Goal: Task Accomplishment & Management: Manage account settings

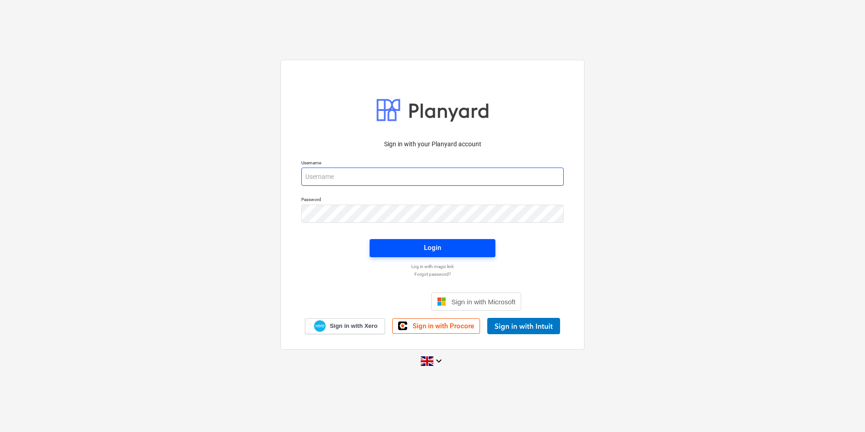
type input "[PERSON_NAME][EMAIL_ADDRESS][DOMAIN_NAME]"
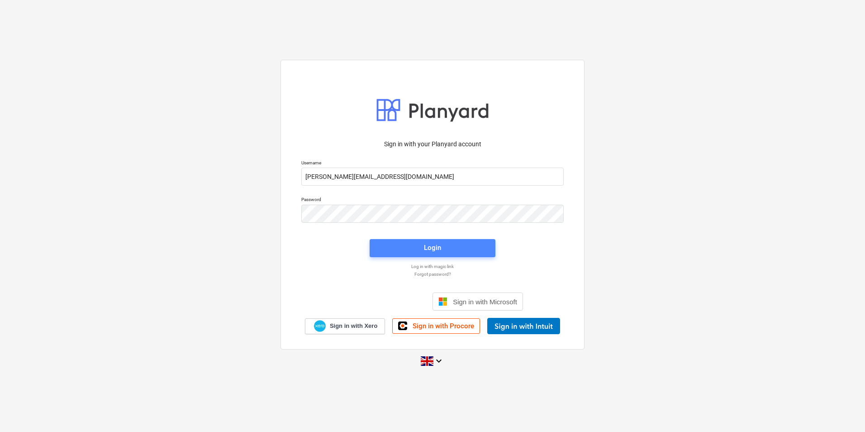
click at [402, 249] on span "Login" at bounding box center [432, 248] width 104 height 12
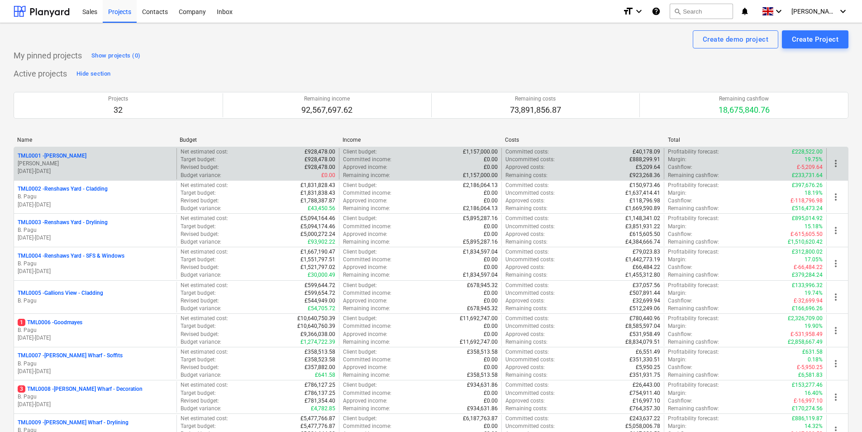
click at [57, 151] on div "TML0001 - [PERSON_NAME][GEOGRAPHIC_DATA][PERSON_NAME] [DATE] - [DATE]" at bounding box center [95, 163] width 162 height 31
click at [58, 152] on p "TML0001 - [PERSON_NAME]" at bounding box center [52, 156] width 69 height 8
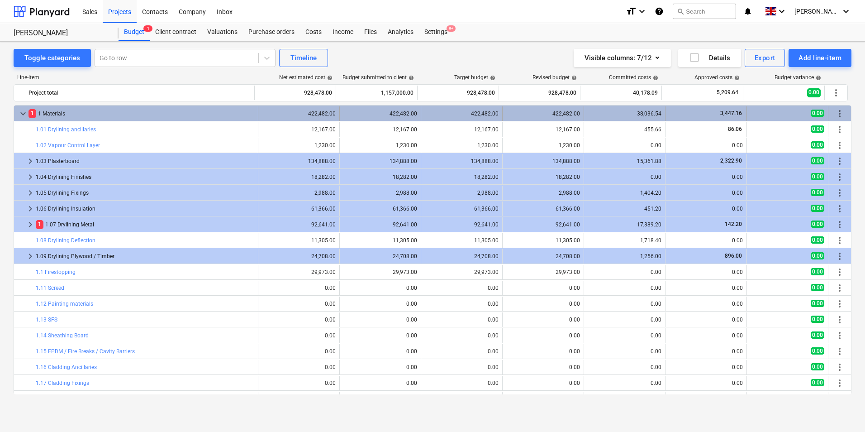
click at [19, 110] on span "keyboard_arrow_down" at bounding box center [23, 113] width 11 height 11
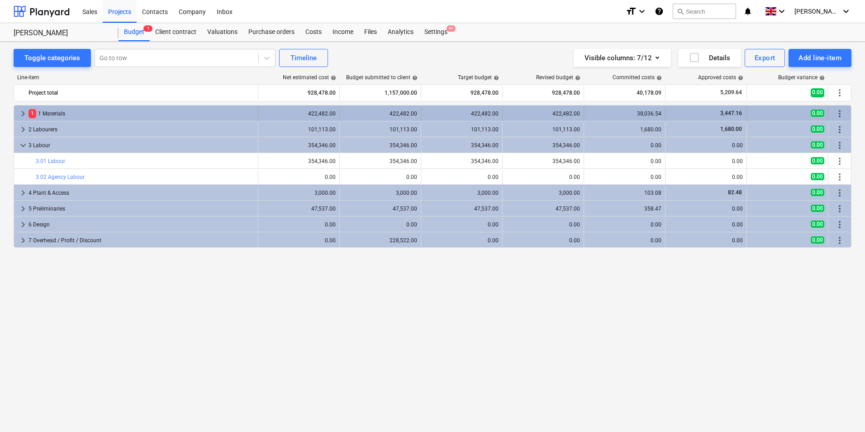
click at [24, 113] on span "keyboard_arrow_right" at bounding box center [23, 113] width 11 height 11
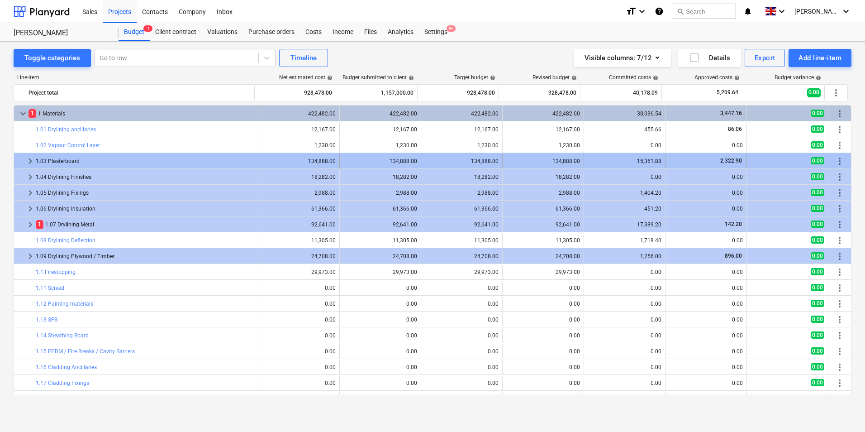
click at [33, 159] on span "keyboard_arrow_right" at bounding box center [30, 161] width 11 height 11
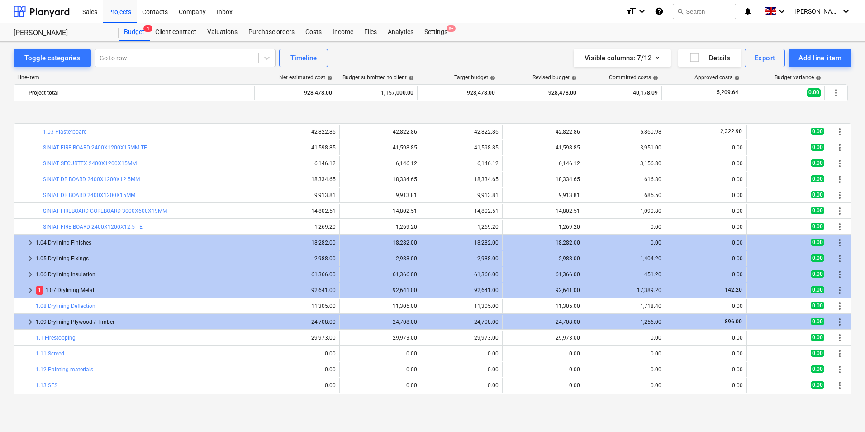
scroll to position [90, 0]
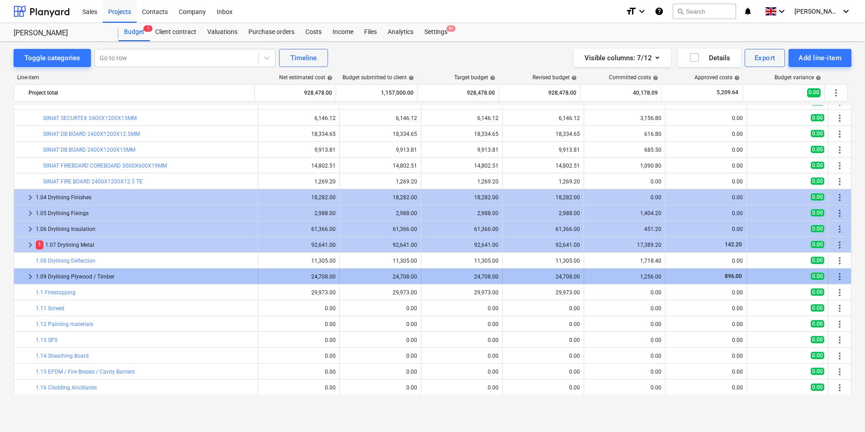
click at [29, 280] on span "keyboard_arrow_right" at bounding box center [30, 276] width 11 height 11
click at [29, 277] on span "keyboard_arrow_down" at bounding box center [30, 276] width 11 height 11
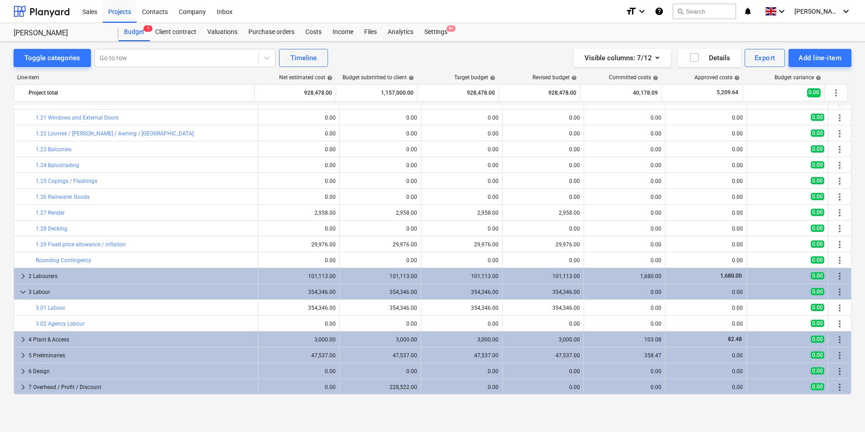
scroll to position [439, 0]
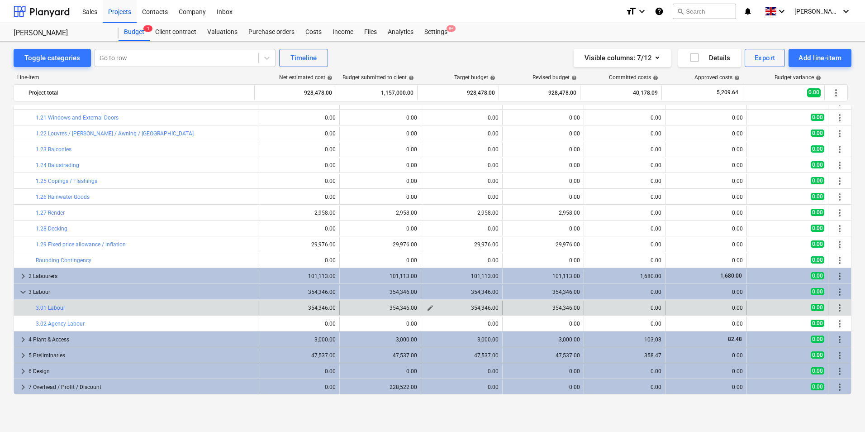
click at [429, 309] on span "edit" at bounding box center [430, 307] width 7 height 7
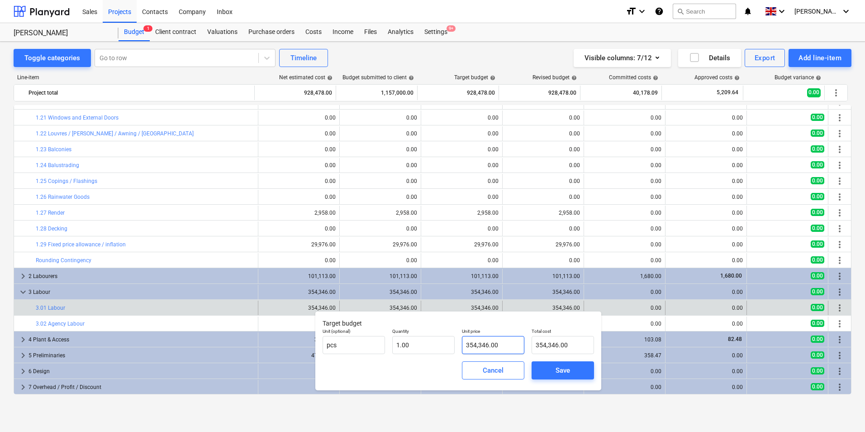
type input "354346"
drag, startPoint x: 502, startPoint y: 346, endPoint x: 454, endPoint y: 344, distance: 47.5
click at [455, 344] on div "Unit (optional) pcs Quantity 1.00 Unit price 354346 Total cost 354,346.00" at bounding box center [458, 340] width 279 height 33
type input "0.00"
type input "3"
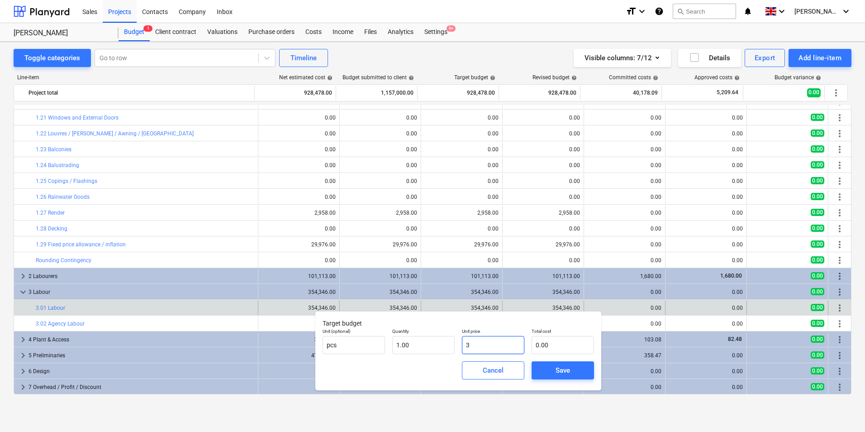
type input "3.00"
type input "32"
type input "32.00"
type input "324"
type input "324.00"
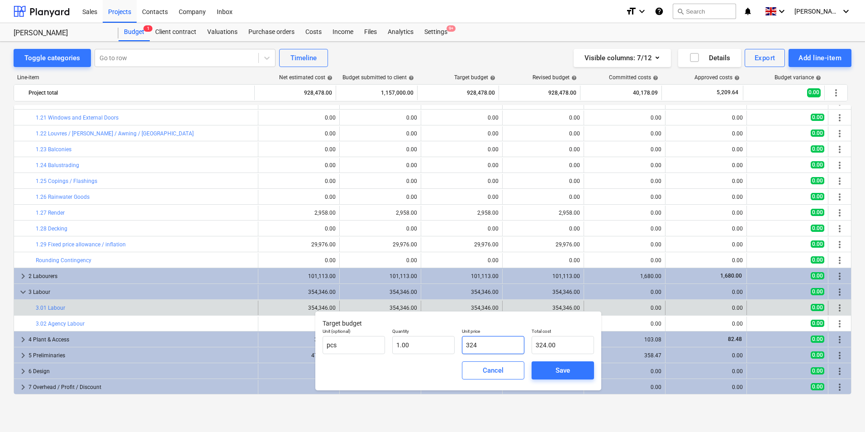
type input "3244"
type input "3,244.00"
type input "32440"
type input "32,440.00"
type input "324407"
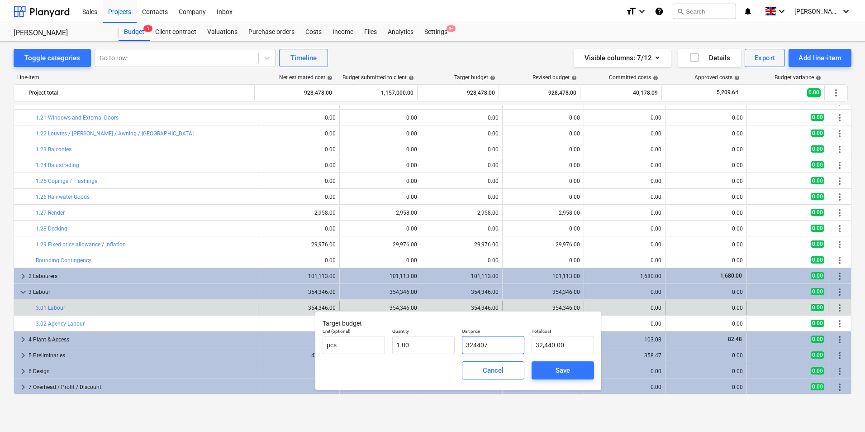
type input "324,407.00"
click at [562, 370] on div "Save" at bounding box center [563, 370] width 14 height 12
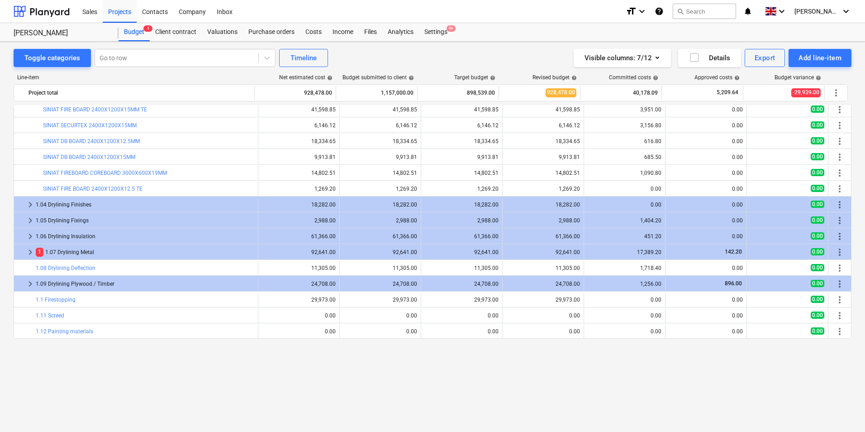
scroll to position [0, 0]
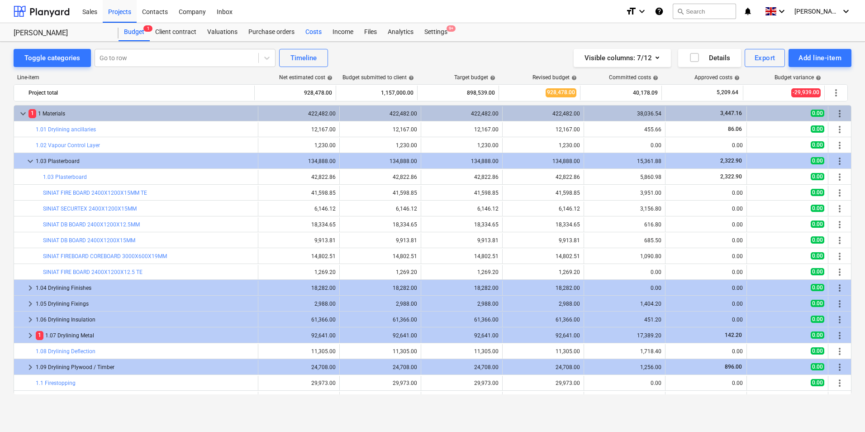
click at [315, 33] on div "Costs" at bounding box center [313, 32] width 27 height 18
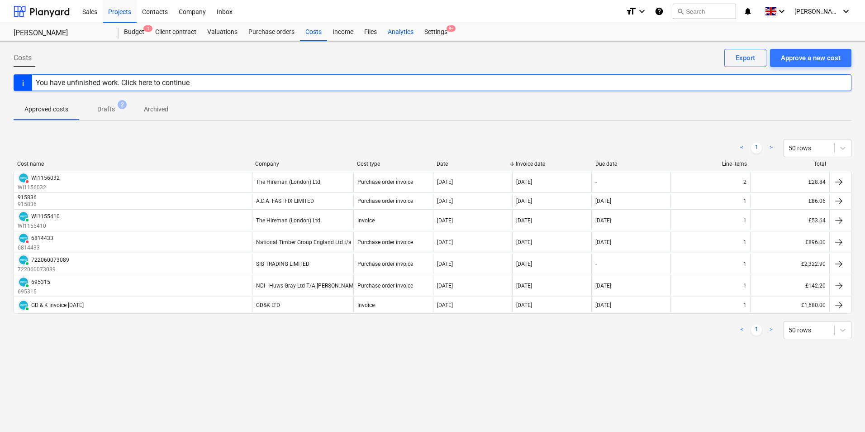
click at [406, 29] on div "Analytics" at bounding box center [400, 32] width 37 height 18
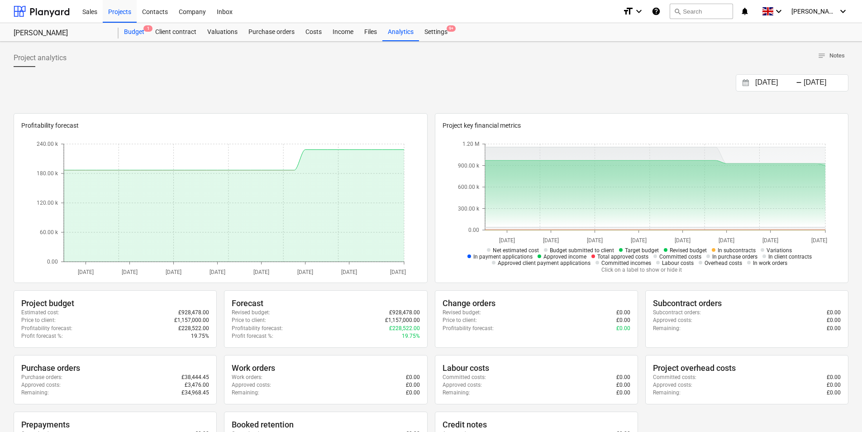
click at [133, 35] on div "Budget 1" at bounding box center [134, 32] width 31 height 18
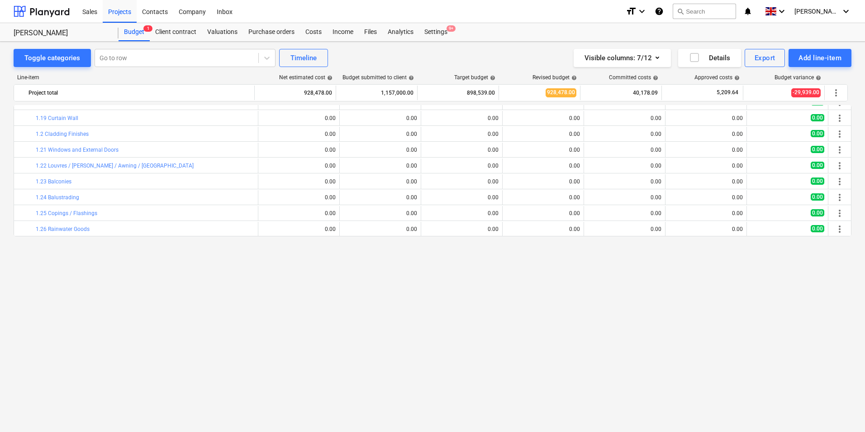
scroll to position [226, 0]
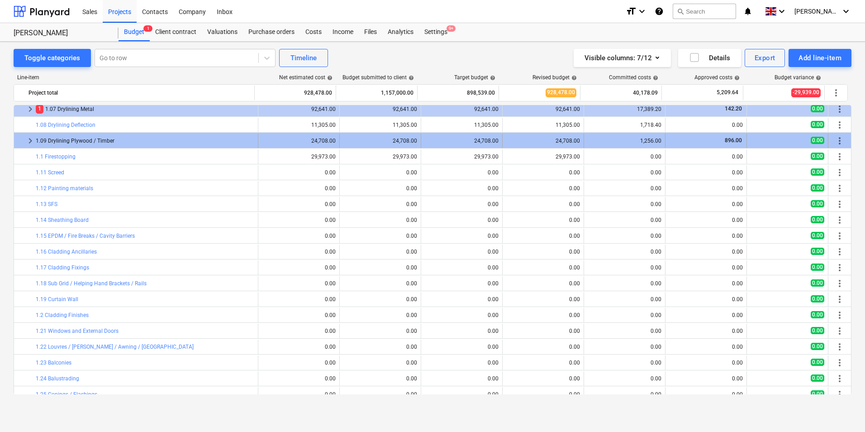
click at [30, 143] on span "keyboard_arrow_right" at bounding box center [30, 140] width 11 height 11
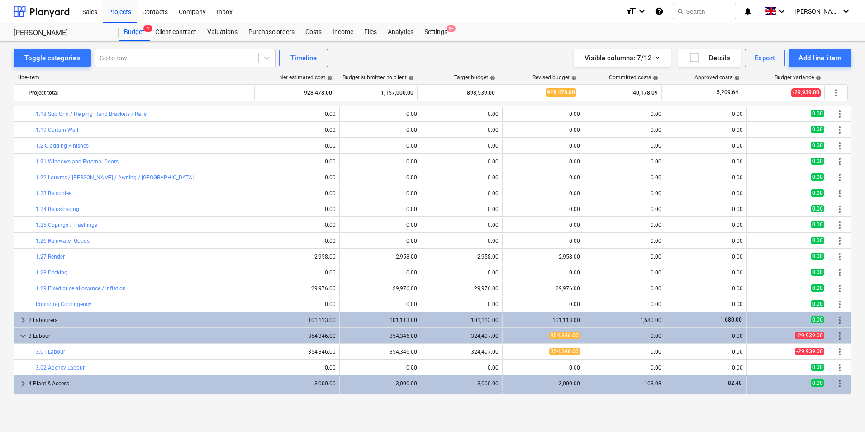
scroll to position [452, 0]
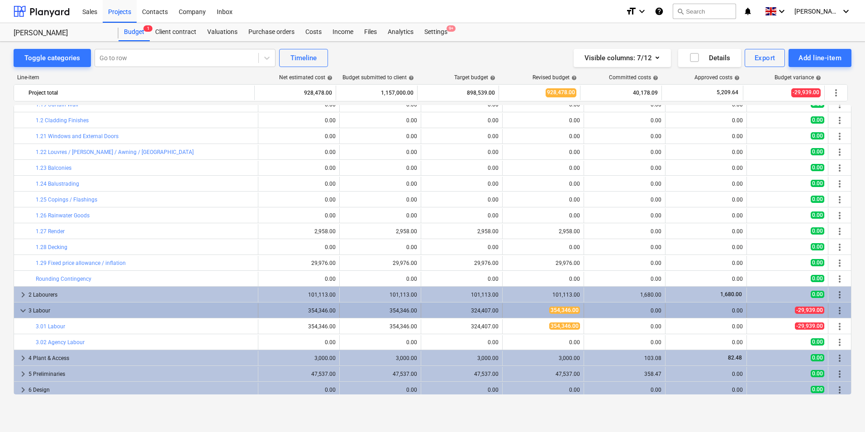
click at [23, 309] on span "keyboard_arrow_down" at bounding box center [23, 310] width 11 height 11
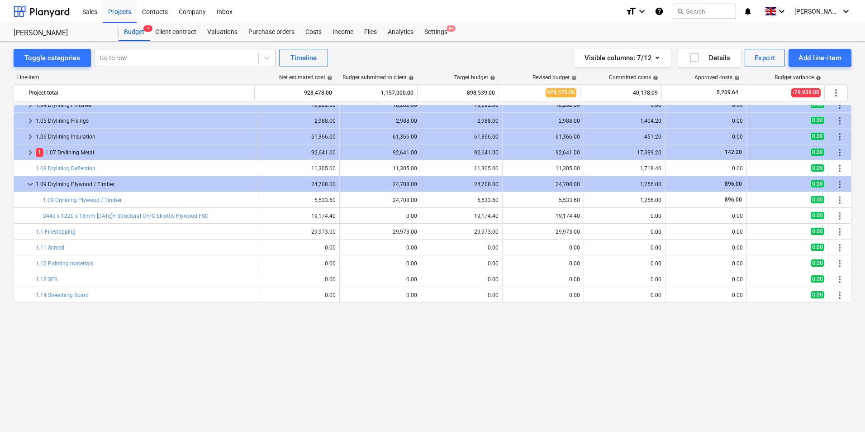
scroll to position [0, 0]
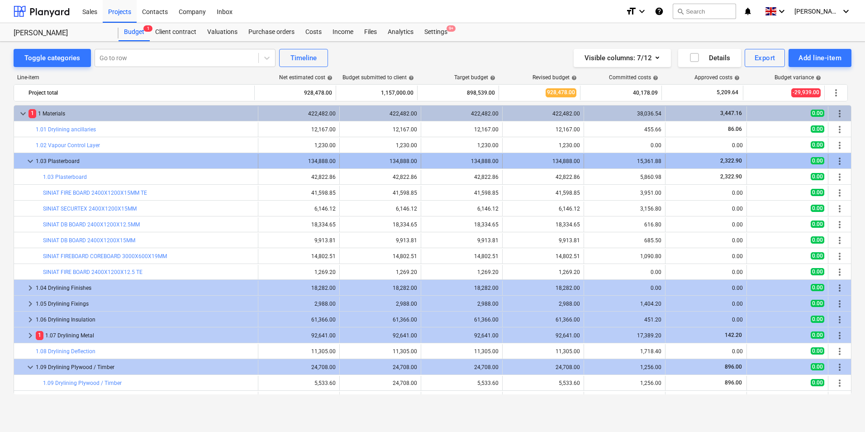
click at [33, 160] on span "keyboard_arrow_down" at bounding box center [30, 161] width 11 height 11
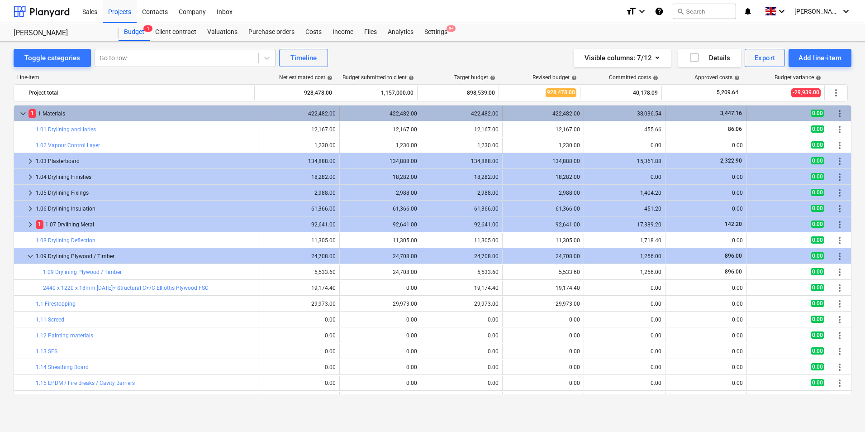
click at [24, 114] on span "keyboard_arrow_down" at bounding box center [23, 113] width 11 height 11
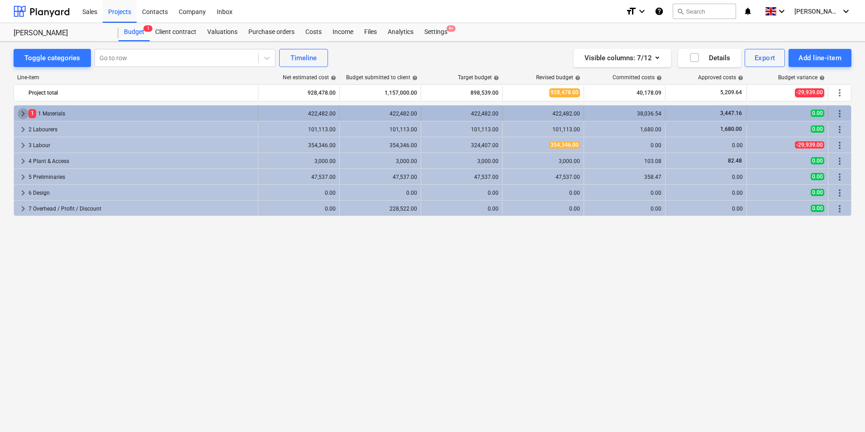
click at [22, 112] on span "keyboard_arrow_right" at bounding box center [23, 113] width 11 height 11
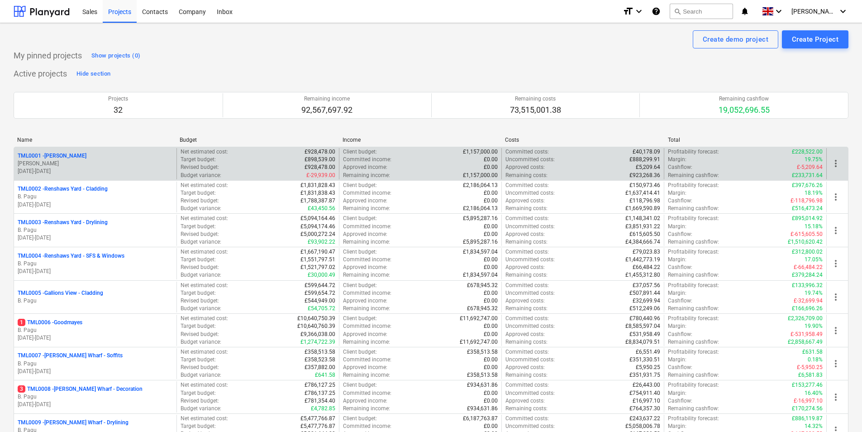
click at [38, 153] on p "TML0001 - [PERSON_NAME]" at bounding box center [52, 156] width 69 height 8
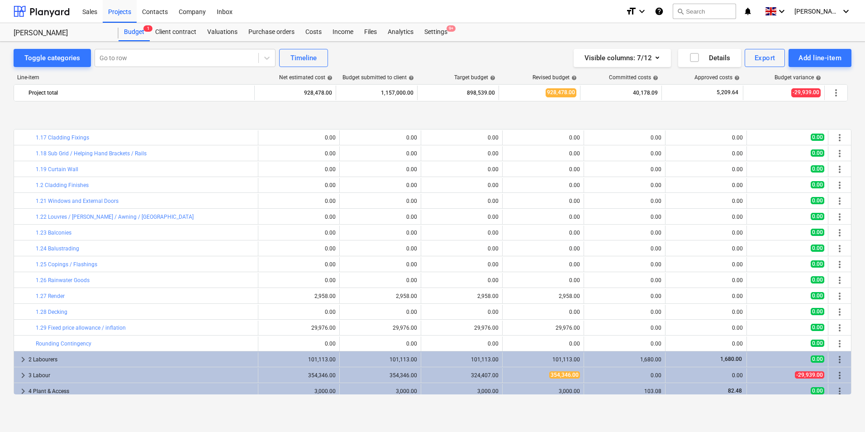
scroll to position [297, 0]
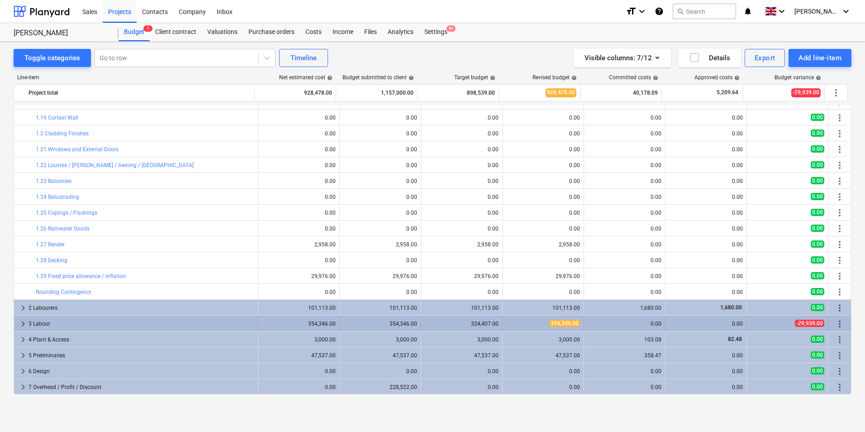
click at [21, 324] on span "keyboard_arrow_right" at bounding box center [23, 323] width 11 height 11
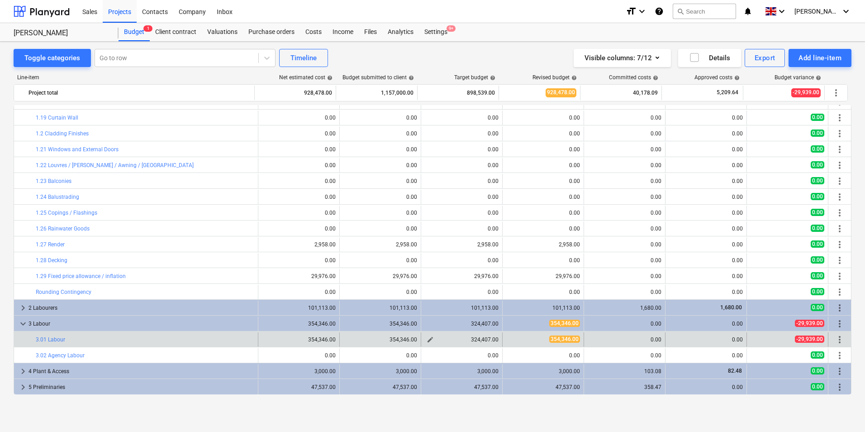
click at [428, 339] on span "edit" at bounding box center [430, 339] width 7 height 7
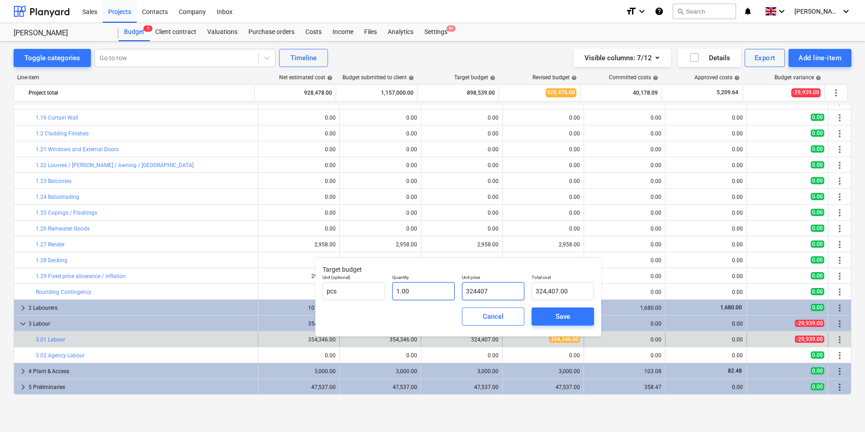
drag, startPoint x: 500, startPoint y: 291, endPoint x: 435, endPoint y: 294, distance: 65.7
click at [435, 294] on div "Unit (optional) pcs Quantity 1.00 Unit price 324407 Total cost 324,407.00" at bounding box center [458, 287] width 279 height 33
type input "3"
type input "3.00"
type input "35"
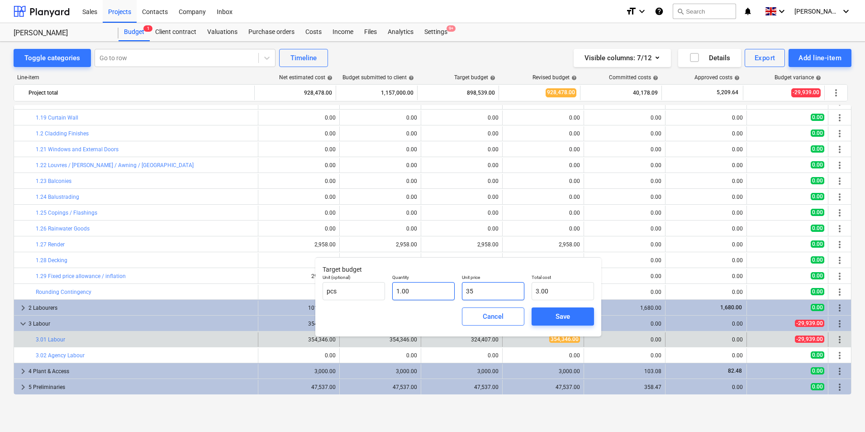
type input "35.00"
type input "351"
type input "351.00"
type input "3511"
type input "3,511.00"
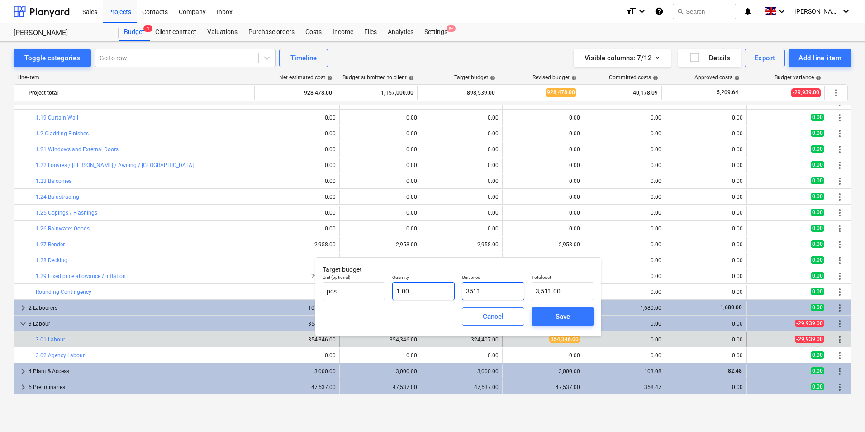
type input "35116"
type input "35,116.00"
type input "351162"
type input "351,162.00"
type input "351162"
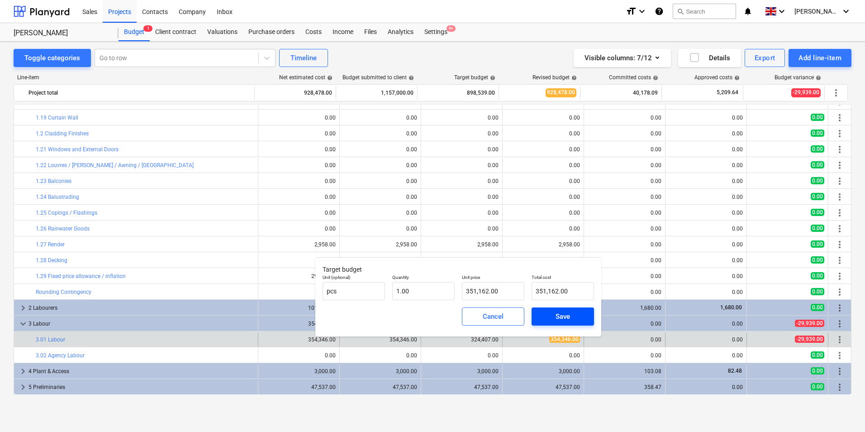
click at [549, 312] on span "Save" at bounding box center [562, 316] width 41 height 12
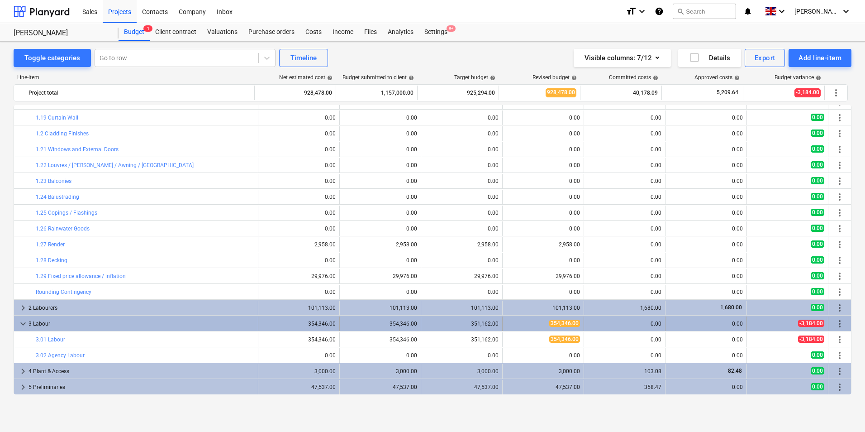
click at [553, 321] on span "354,346.00" at bounding box center [564, 322] width 31 height 7
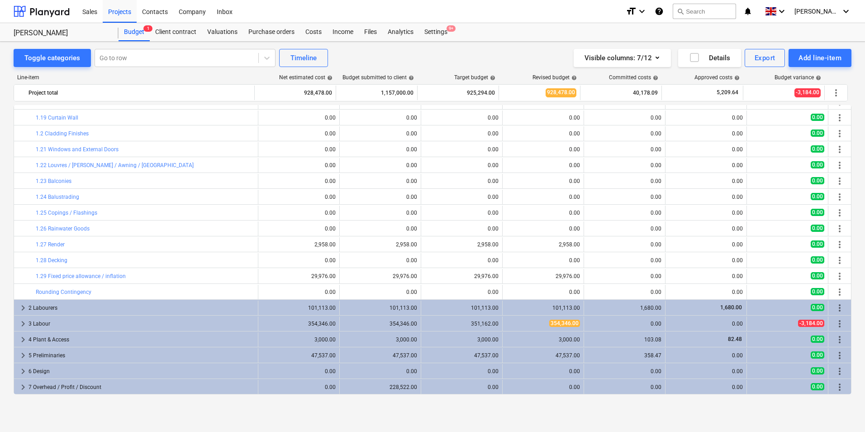
click at [553, 321] on span "354,346.00" at bounding box center [564, 322] width 31 height 7
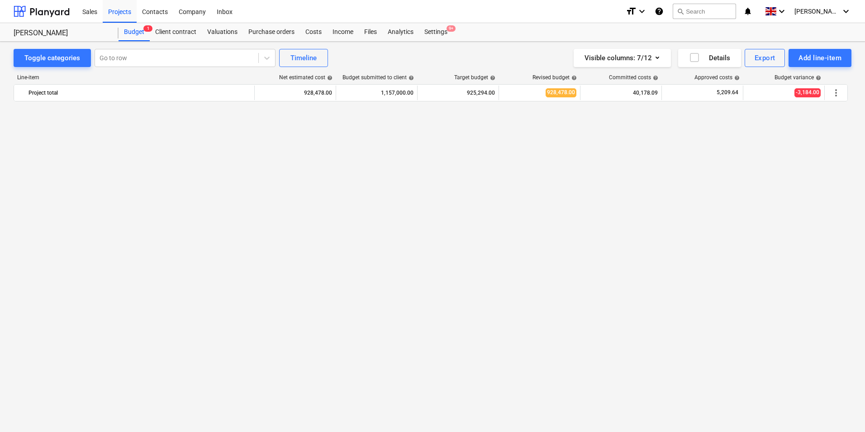
scroll to position [328, 0]
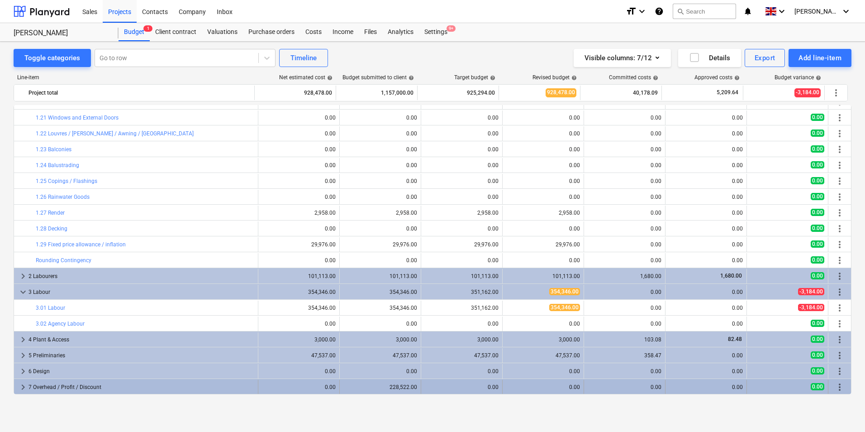
click at [18, 384] on span "keyboard_arrow_right" at bounding box center [23, 386] width 11 height 11
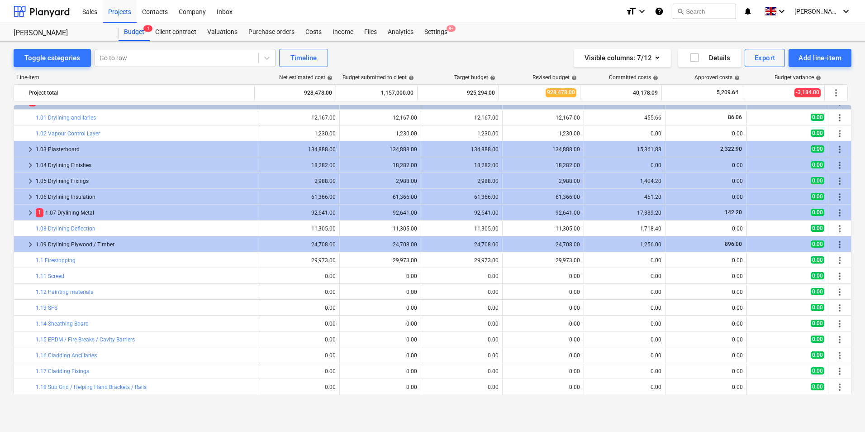
scroll to position [0, 0]
